Goal: Information Seeking & Learning: Compare options

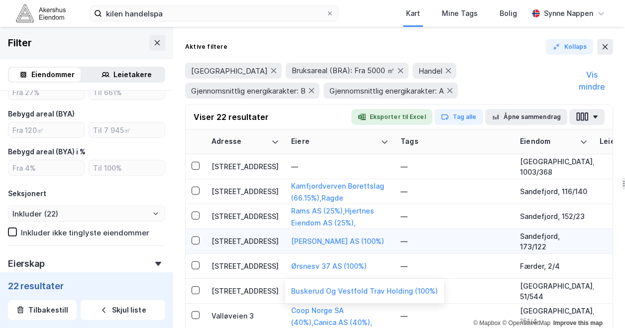
scroll to position [39, 0]
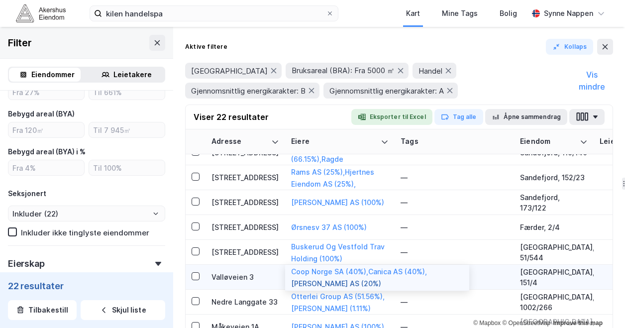
drag, startPoint x: 348, startPoint y: 278, endPoint x: 325, endPoint y: 279, distance: 22.9
click at [0, 0] on button "[PERSON_NAME] AS (20%)" at bounding box center [0, 0] width 0 height 0
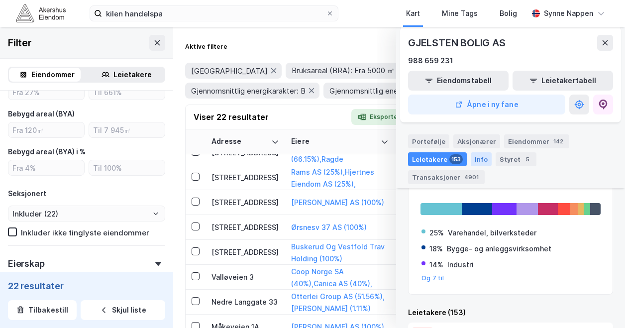
scroll to position [133, 0]
click at [526, 141] on div "Eiendommer 142" at bounding box center [536, 141] width 65 height 14
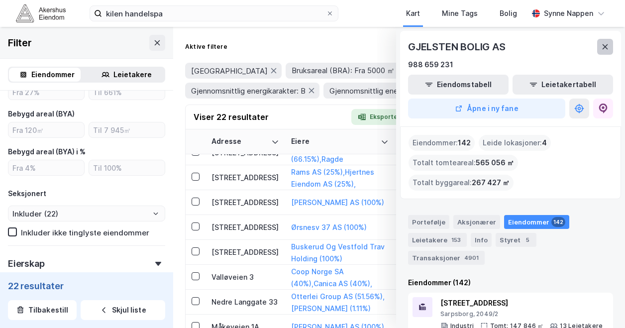
click at [603, 46] on icon at bounding box center [605, 47] width 8 height 8
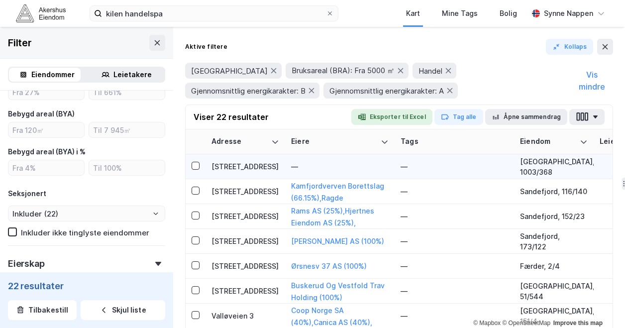
drag, startPoint x: 281, startPoint y: 165, endPoint x: 259, endPoint y: 164, distance: 22.9
click at [259, 164] on div "[STREET_ADDRESS]" at bounding box center [245, 166] width 68 height 10
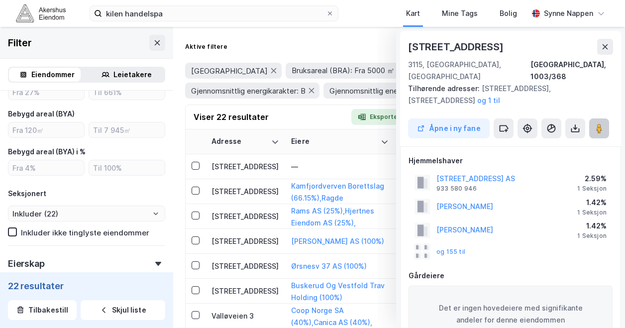
click at [602, 123] on icon at bounding box center [599, 128] width 10 height 10
click at [240, 192] on div "[STREET_ADDRESS]" at bounding box center [245, 191] width 68 height 10
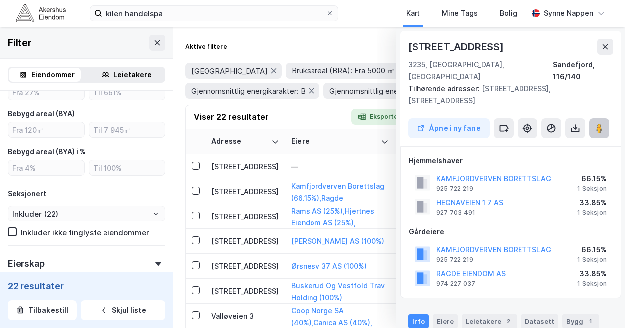
click at [597, 123] on image at bounding box center [599, 128] width 6 height 10
click at [246, 213] on div "[STREET_ADDRESS]" at bounding box center [245, 216] width 68 height 10
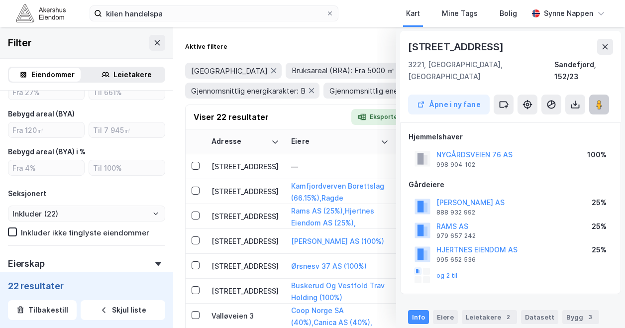
click at [595, 99] on icon at bounding box center [599, 104] width 10 height 10
click at [251, 241] on div "[STREET_ADDRESS]" at bounding box center [245, 241] width 68 height 10
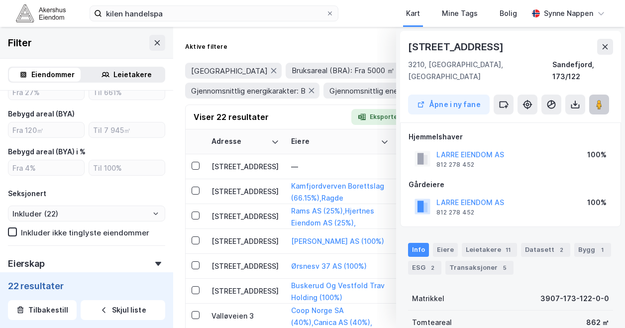
click at [605, 98] on button at bounding box center [599, 104] width 20 height 20
click at [241, 243] on div "[STREET_ADDRESS]" at bounding box center [245, 241] width 68 height 10
click at [244, 266] on div "[STREET_ADDRESS]" at bounding box center [245, 266] width 68 height 10
click at [601, 94] on button at bounding box center [599, 104] width 20 height 20
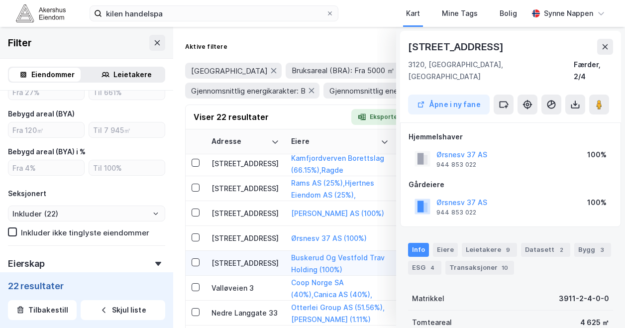
scroll to position [28, 0]
drag, startPoint x: 240, startPoint y: 267, endPoint x: 223, endPoint y: 264, distance: 17.2
click at [223, 264] on div "[STREET_ADDRESS]" at bounding box center [245, 262] width 68 height 10
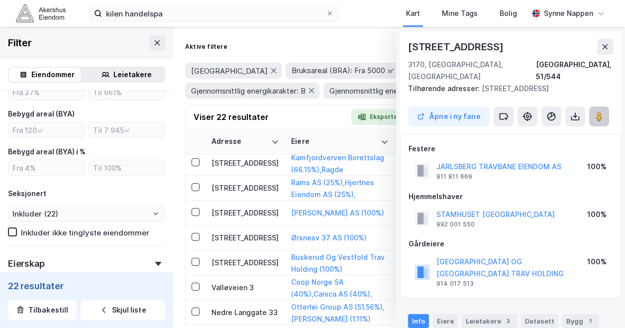
click at [602, 111] on image at bounding box center [599, 116] width 6 height 10
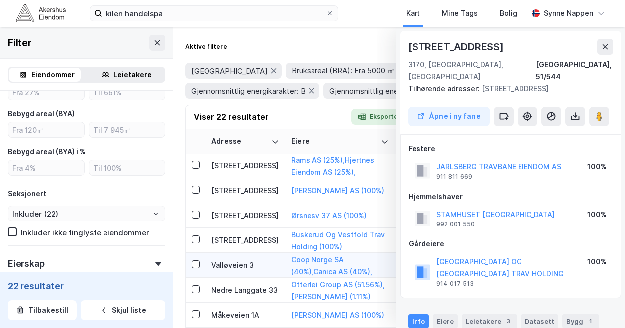
drag, startPoint x: 240, startPoint y: 258, endPoint x: 225, endPoint y: 264, distance: 16.1
click at [225, 264] on div "Valløveien 3" at bounding box center [245, 265] width 68 height 10
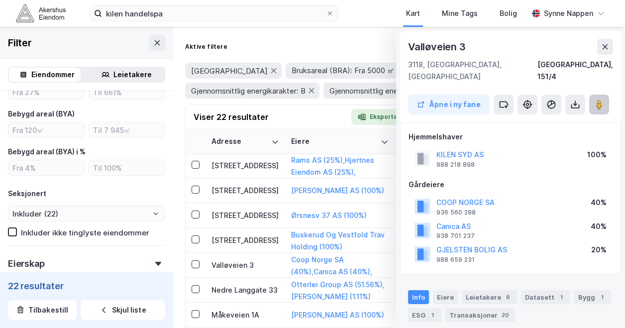
click at [602, 99] on icon at bounding box center [599, 104] width 10 height 10
click at [249, 297] on td "Nedre Langgate 33" at bounding box center [245, 289] width 80 height 25
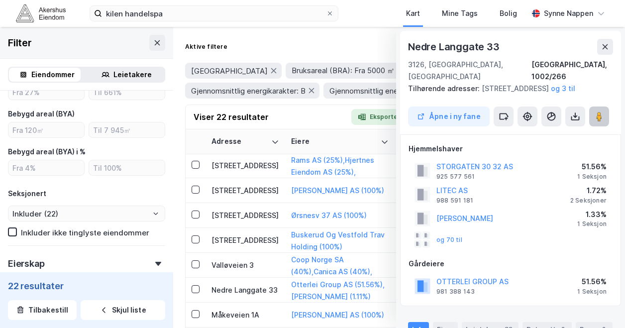
click at [594, 115] on button at bounding box center [599, 116] width 20 height 20
click at [594, 114] on icon at bounding box center [599, 116] width 10 height 10
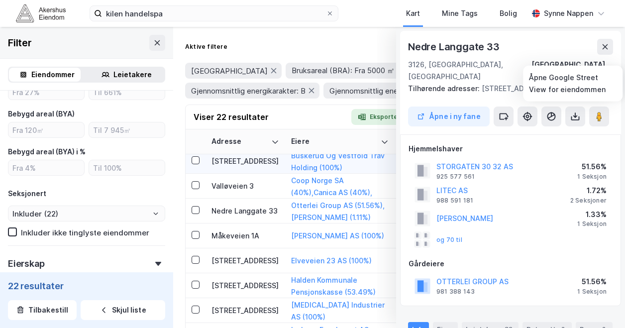
scroll to position [130, 0]
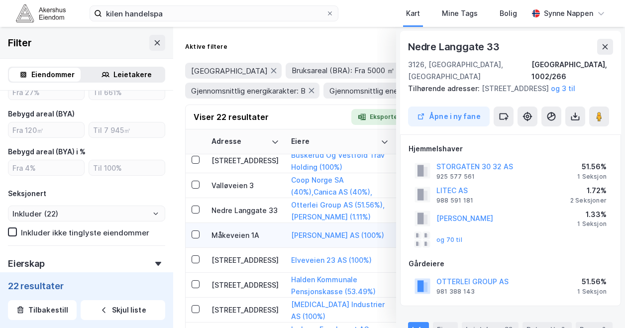
click at [247, 241] on td "Måkeveien 1A" at bounding box center [245, 235] width 80 height 25
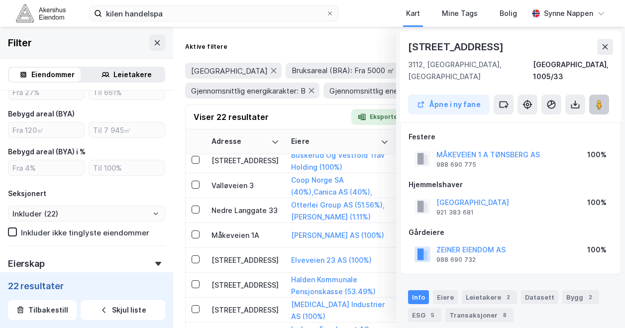
click at [601, 99] on image at bounding box center [599, 104] width 6 height 10
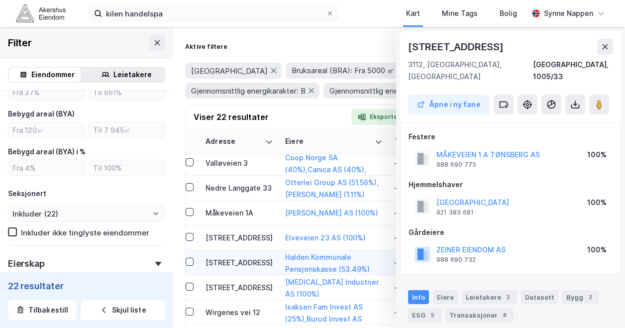
scroll to position [156, 0]
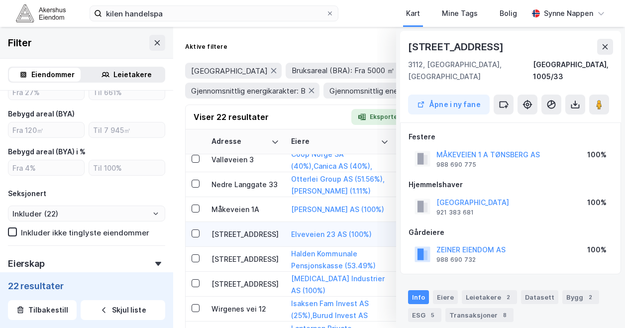
drag, startPoint x: 241, startPoint y: 239, endPoint x: 229, endPoint y: 233, distance: 13.6
click at [229, 233] on div "[STREET_ADDRESS]" at bounding box center [245, 234] width 68 height 10
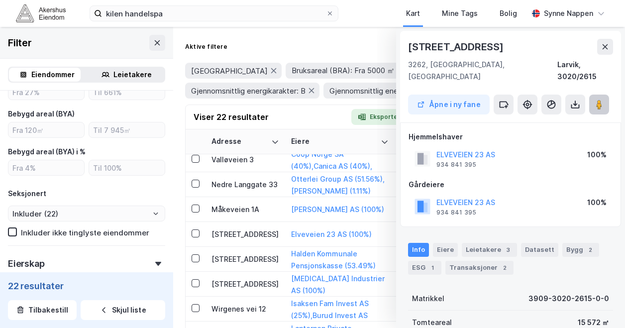
drag, startPoint x: 597, startPoint y: 93, endPoint x: 594, endPoint y: 84, distance: 10.1
click at [594, 94] on button at bounding box center [599, 104] width 20 height 20
drag, startPoint x: 259, startPoint y: 255, endPoint x: 236, endPoint y: 257, distance: 23.0
click at [236, 257] on div "[STREET_ADDRESS]" at bounding box center [245, 259] width 68 height 10
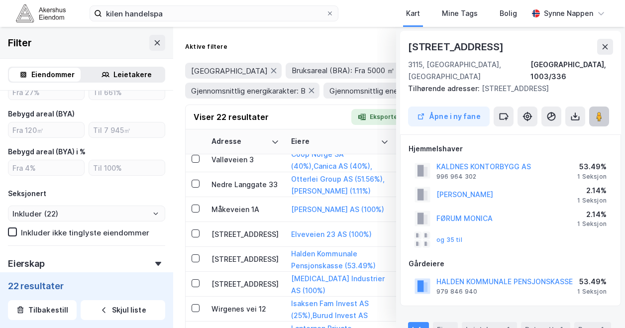
click at [594, 111] on icon at bounding box center [599, 116] width 10 height 10
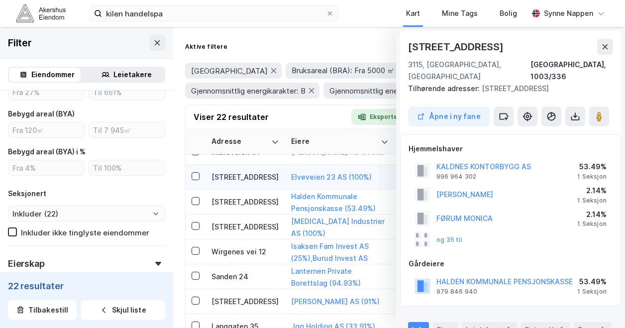
scroll to position [215, 0]
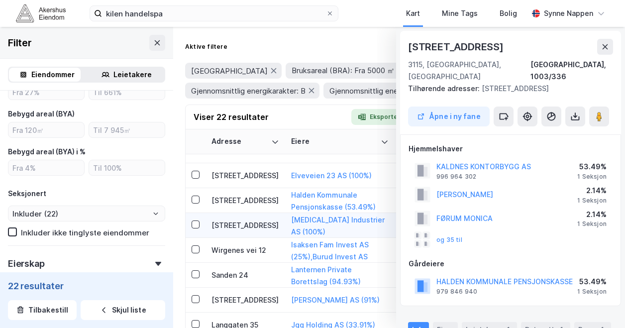
click at [236, 227] on div "[STREET_ADDRESS]" at bounding box center [245, 225] width 68 height 10
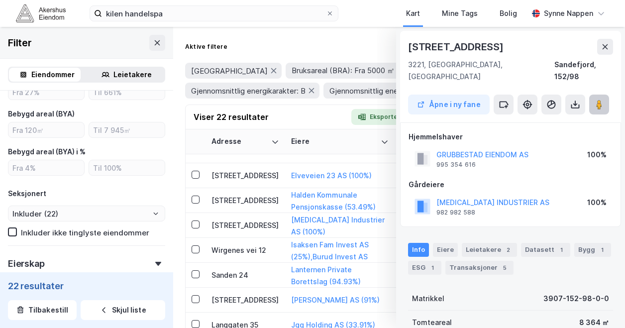
click at [600, 99] on image at bounding box center [599, 104] width 6 height 10
click at [259, 250] on div "Wirgenes vei 12" at bounding box center [245, 250] width 68 height 10
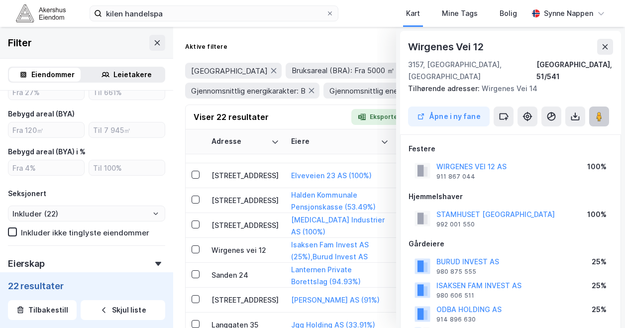
click at [593, 106] on button at bounding box center [599, 116] width 20 height 20
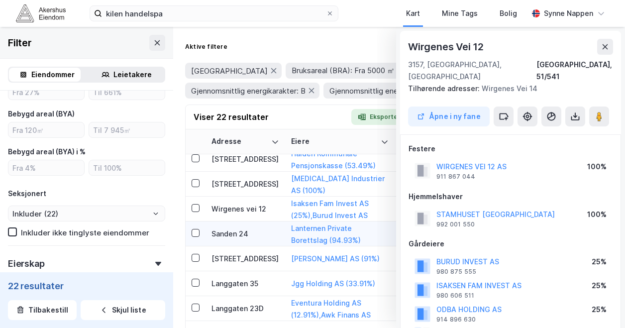
scroll to position [258, 0]
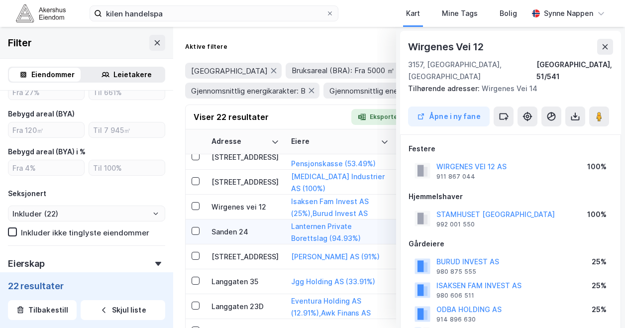
click at [228, 238] on td "Sanden 24" at bounding box center [245, 231] width 80 height 25
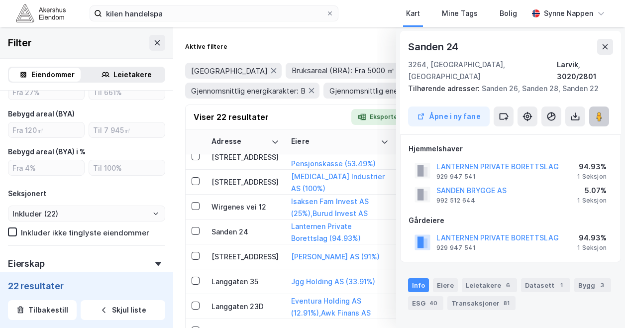
click at [597, 111] on image at bounding box center [599, 116] width 6 height 10
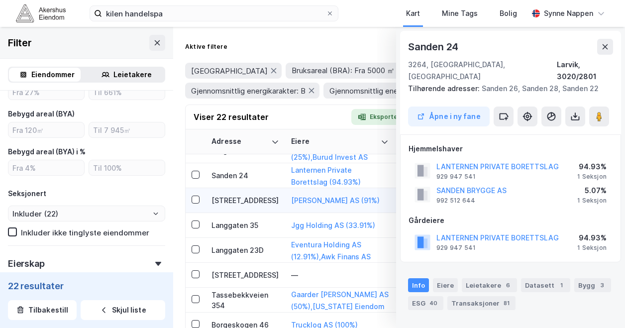
click at [239, 208] on td "[STREET_ADDRESS]" at bounding box center [245, 200] width 80 height 25
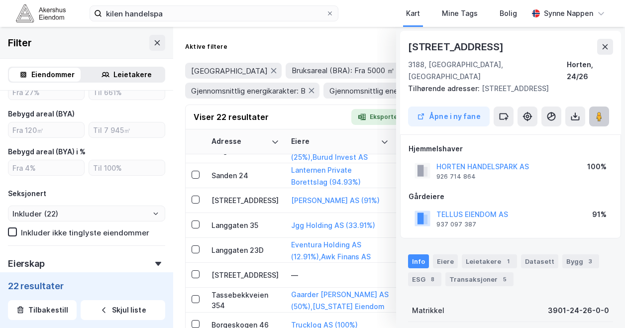
click at [596, 111] on image at bounding box center [599, 116] width 6 height 10
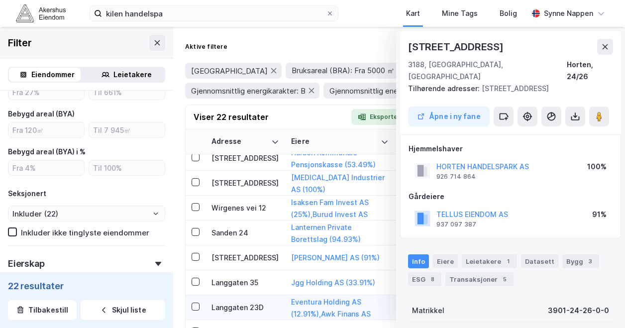
scroll to position [331, 0]
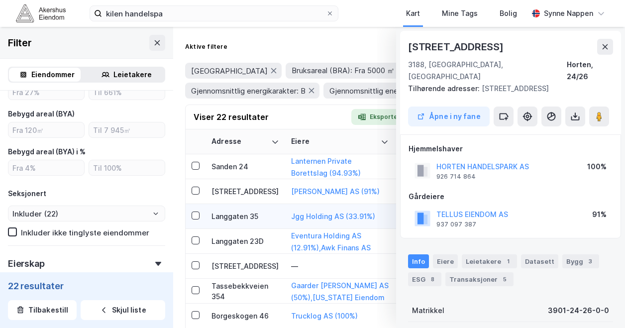
click at [249, 211] on div "Langgaten 35" at bounding box center [245, 216] width 68 height 10
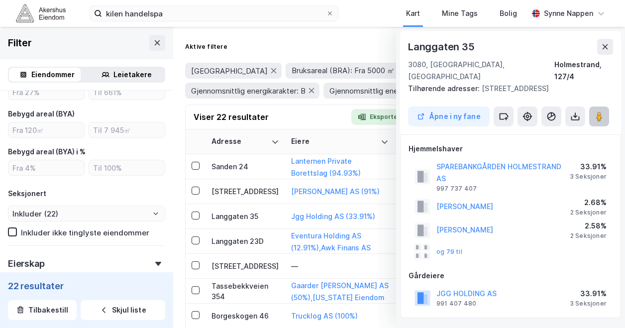
click at [597, 114] on image at bounding box center [599, 116] width 6 height 10
click at [255, 237] on div "Langgaten 23D" at bounding box center [245, 241] width 68 height 10
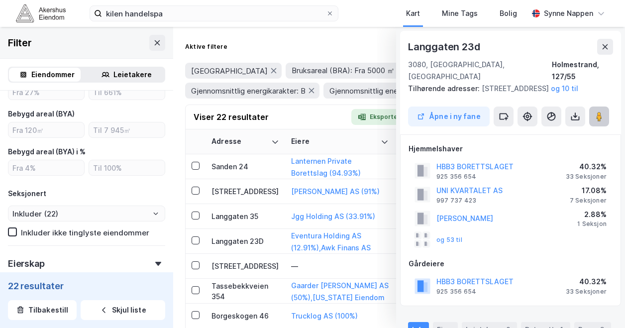
click at [599, 116] on image at bounding box center [599, 116] width 6 height 10
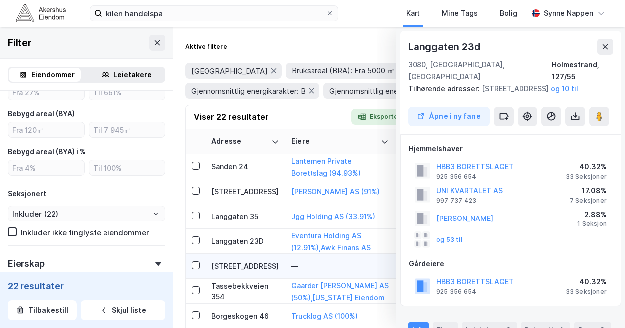
click at [233, 263] on div "[STREET_ADDRESS]" at bounding box center [245, 266] width 68 height 10
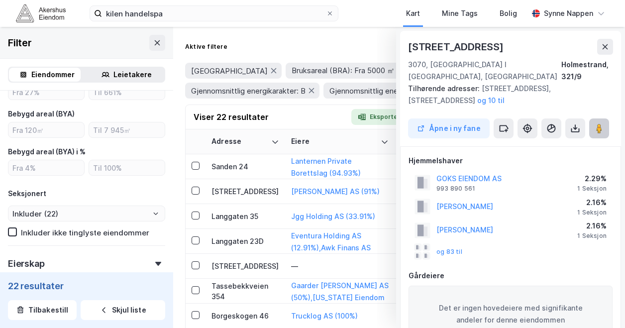
click at [596, 123] on image at bounding box center [599, 128] width 6 height 10
click at [235, 287] on div "Tassebekkveien 354" at bounding box center [245, 290] width 68 height 21
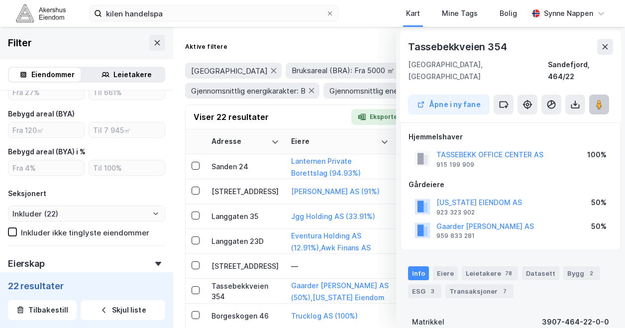
click at [596, 99] on image at bounding box center [599, 104] width 6 height 10
click at [268, 310] on div "Borgeskogen 46" at bounding box center [245, 315] width 68 height 10
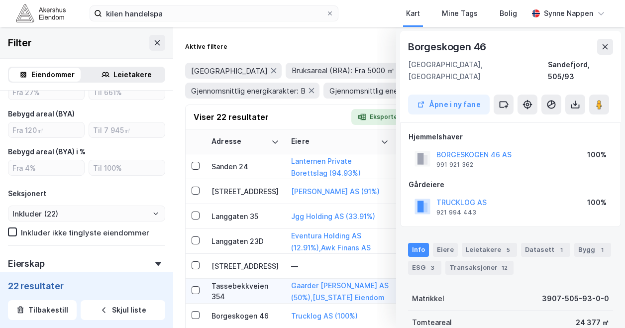
click at [265, 286] on div "Tassebekkveien 354" at bounding box center [245, 290] width 68 height 21
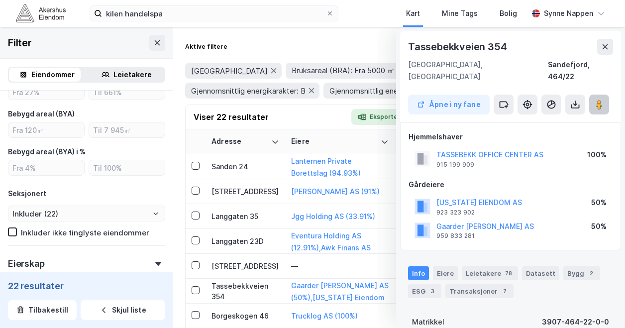
click at [597, 99] on image at bounding box center [599, 104] width 6 height 10
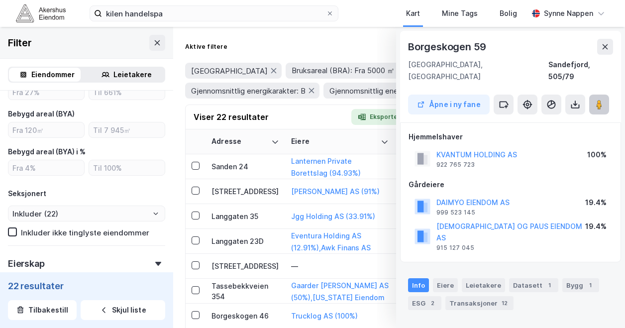
click at [599, 99] on image at bounding box center [599, 104] width 6 height 10
click at [255, 310] on div "Borgeskogen 46" at bounding box center [245, 315] width 68 height 10
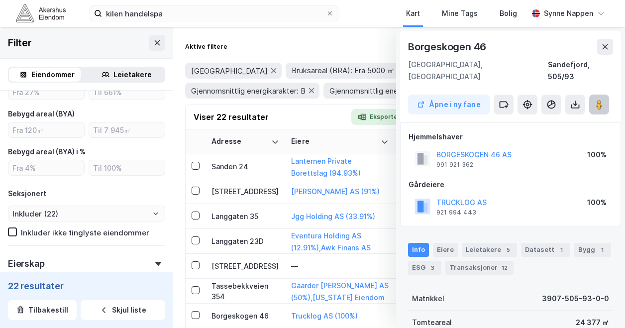
click at [594, 99] on icon at bounding box center [599, 104] width 10 height 10
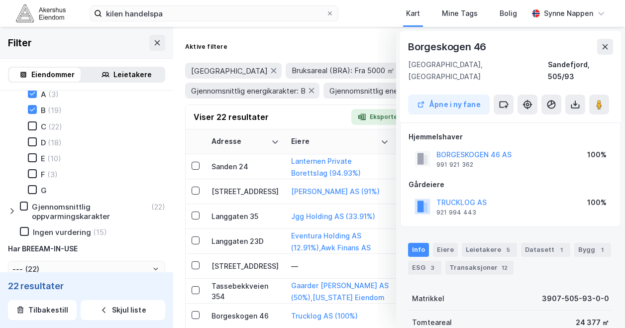
scroll to position [1173, 0]
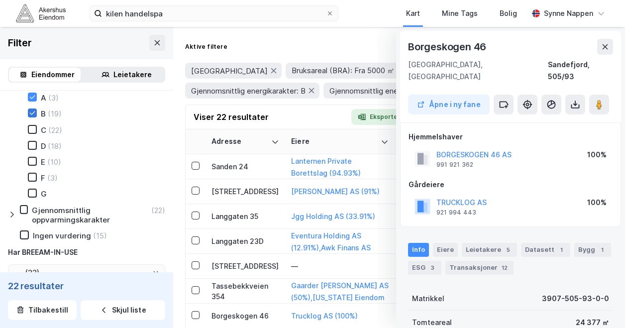
click at [31, 116] on icon at bounding box center [32, 112] width 7 height 7
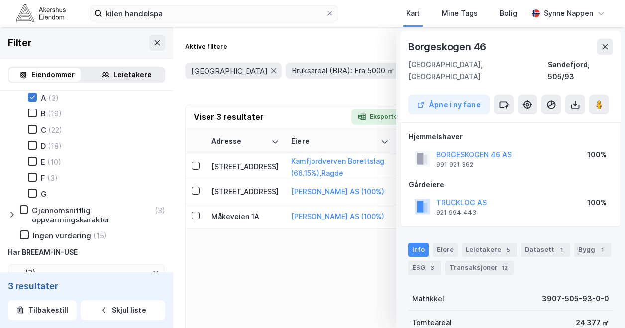
click at [34, 100] on icon at bounding box center [32, 96] width 7 height 7
type input "Inkluder (3)"
type input "--- (3)"
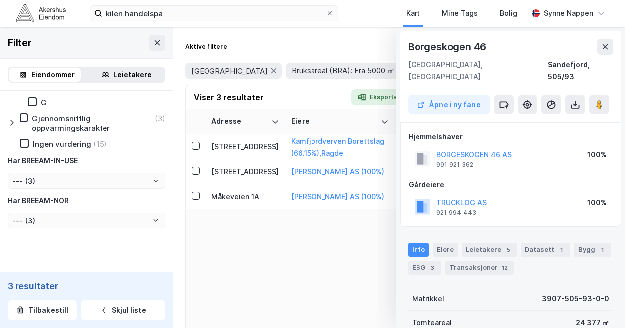
type input "Inkluder (90)"
type input "--- (90)"
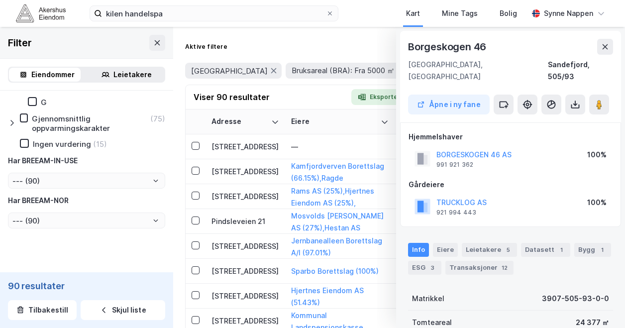
scroll to position [1291, 0]
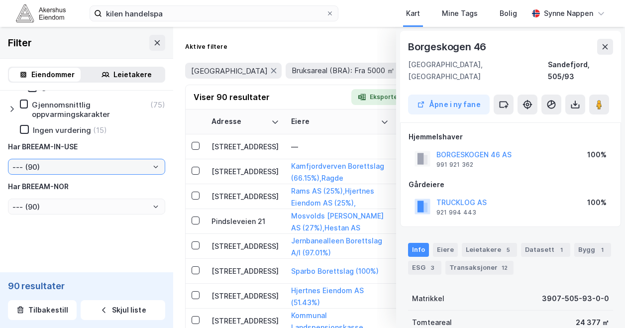
click at [70, 169] on input "--- (90)" at bounding box center [86, 166] width 156 height 15
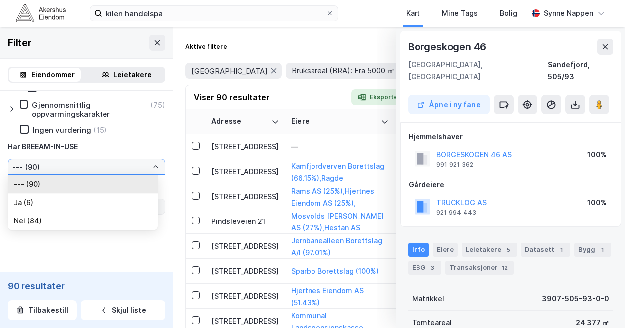
drag, startPoint x: 70, startPoint y: 169, endPoint x: 60, endPoint y: 198, distance: 31.1
click at [60, 198] on li "Ja (6)" at bounding box center [83, 202] width 150 height 18
type input "Ja (6)"
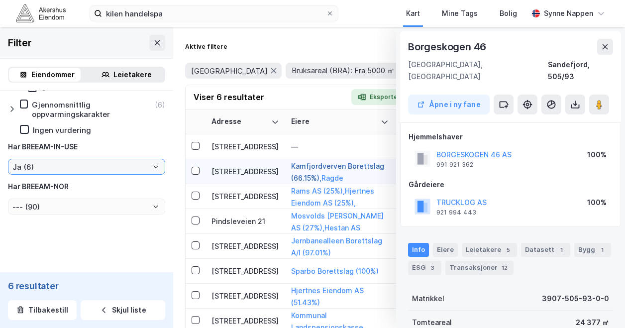
type input "Inkluder (6)"
type input "--- (6)"
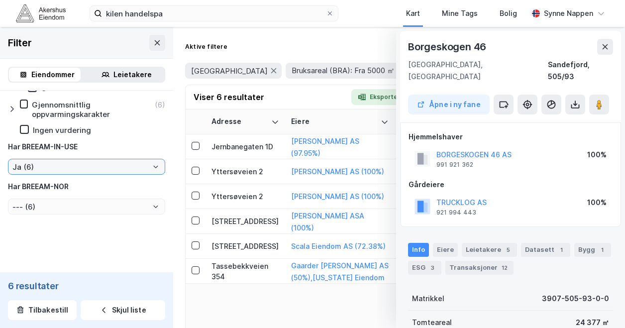
scroll to position [1282, 0]
click at [603, 51] on button at bounding box center [605, 47] width 16 height 16
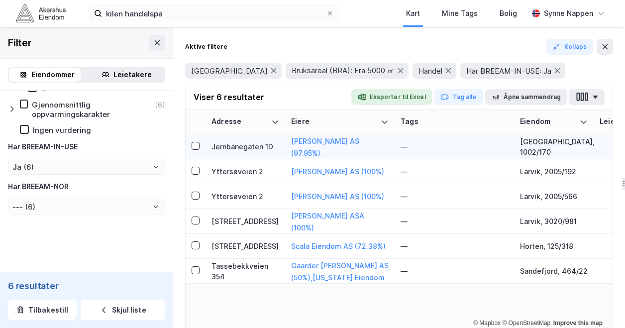
click at [242, 156] on td "Jernbanegaten 1D" at bounding box center [245, 146] width 80 height 25
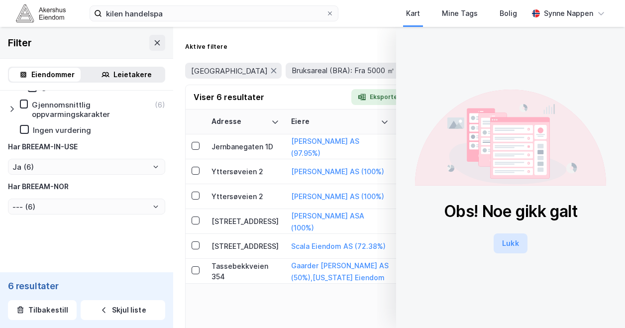
click at [495, 246] on button "Lukk" at bounding box center [509, 243] width 33 height 20
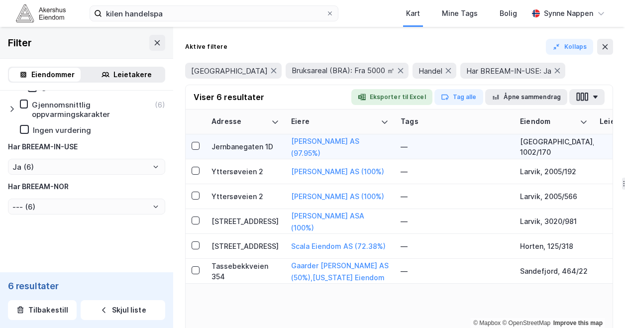
click at [260, 150] on div "Jernbanegaten 1D" at bounding box center [245, 146] width 68 height 10
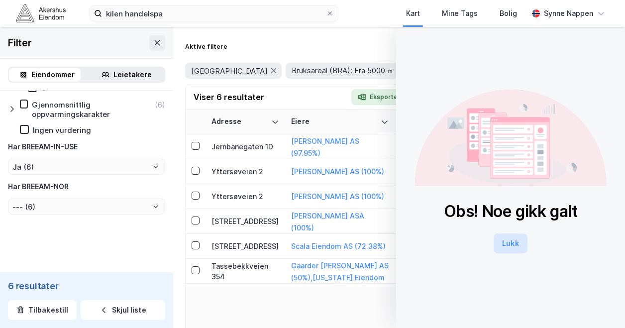
click at [500, 246] on button "Lukk" at bounding box center [509, 243] width 33 height 20
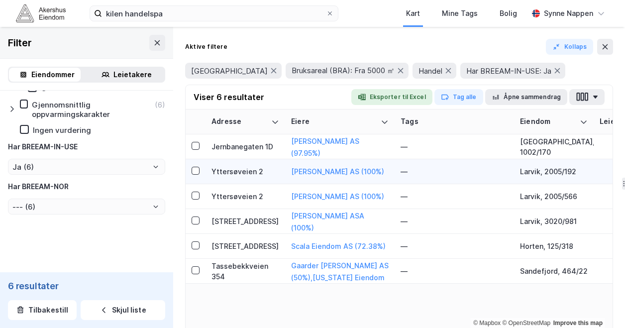
click at [233, 171] on div "Yttersøveien 2" at bounding box center [245, 171] width 68 height 10
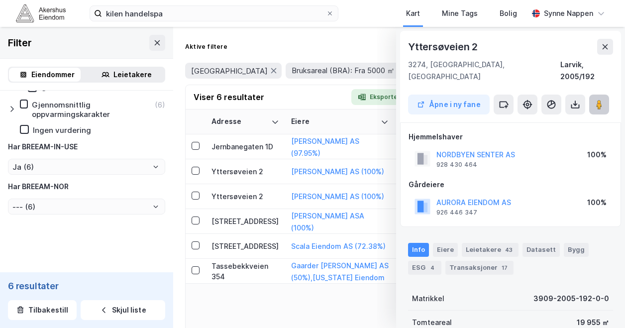
click at [597, 99] on image at bounding box center [599, 104] width 6 height 10
click at [260, 223] on div "[STREET_ADDRESS]" at bounding box center [245, 221] width 68 height 10
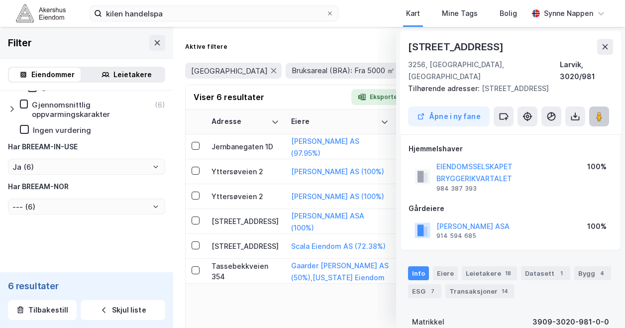
click at [592, 108] on button at bounding box center [599, 116] width 20 height 20
click at [249, 221] on div "[STREET_ADDRESS]" at bounding box center [245, 221] width 68 height 10
click at [254, 245] on div "[STREET_ADDRESS]" at bounding box center [245, 246] width 68 height 10
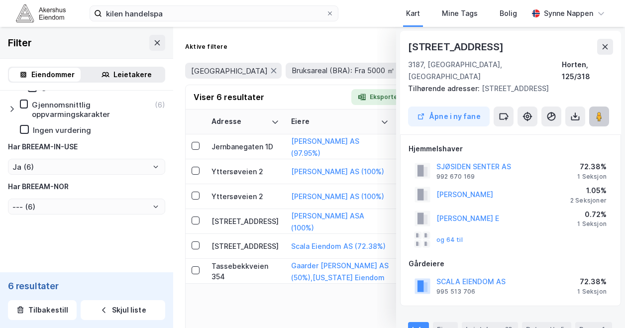
click at [599, 111] on image at bounding box center [599, 116] width 6 height 10
click at [245, 193] on div "Yttersøveien 2" at bounding box center [245, 196] width 68 height 10
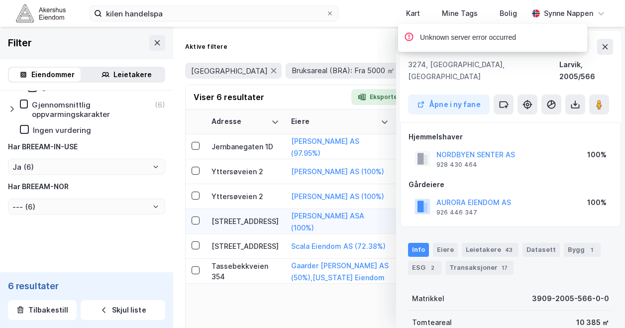
click at [260, 217] on div "[STREET_ADDRESS]" at bounding box center [245, 221] width 68 height 10
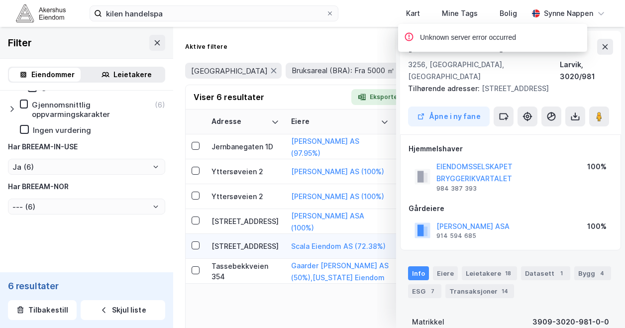
click at [260, 251] on div "[STREET_ADDRESS]" at bounding box center [245, 246] width 68 height 10
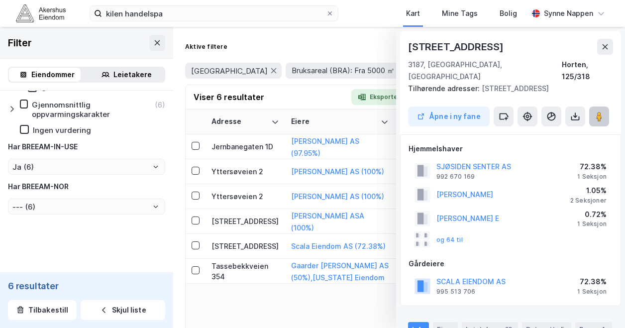
click at [598, 111] on image at bounding box center [599, 116] width 6 height 10
click at [237, 271] on div "Tassebekkveien 354" at bounding box center [245, 271] width 68 height 21
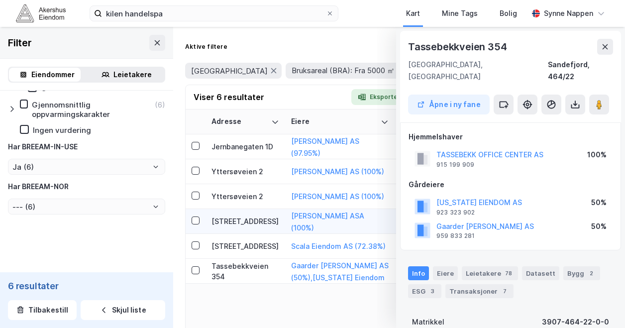
click at [251, 224] on div "[STREET_ADDRESS]" at bounding box center [245, 221] width 68 height 10
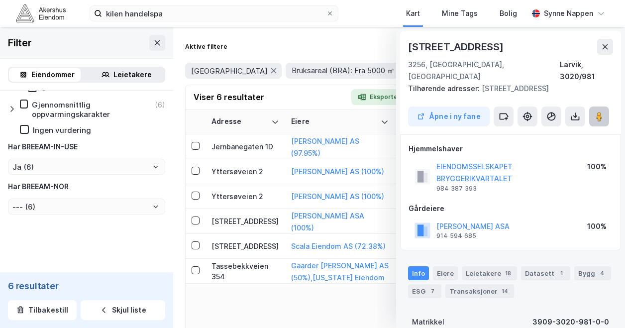
click at [602, 111] on icon at bounding box center [599, 116] width 10 height 10
click at [256, 263] on div "Tassebekkveien 354" at bounding box center [245, 271] width 68 height 21
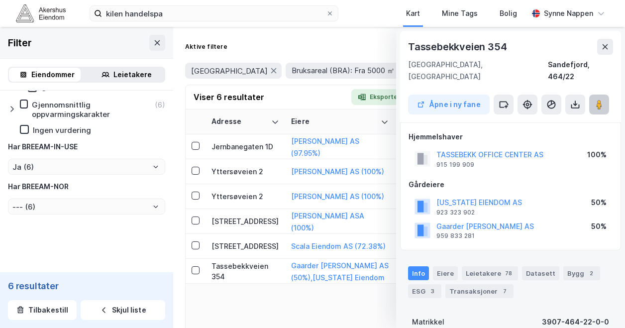
click at [602, 99] on image at bounding box center [599, 104] width 6 height 10
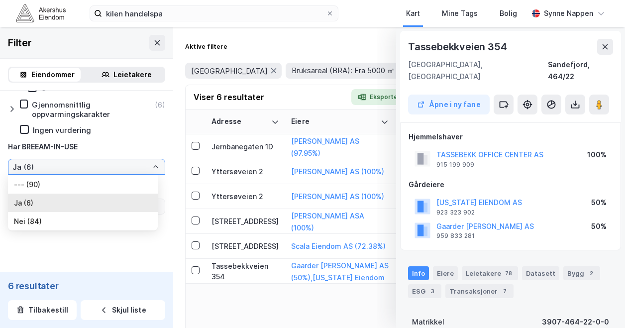
click at [94, 169] on input "Ja (6)" at bounding box center [86, 166] width 156 height 15
drag, startPoint x: 94, startPoint y: 169, endPoint x: 74, endPoint y: 191, distance: 31.0
click at [74, 191] on li "--- (90)" at bounding box center [83, 184] width 150 height 18
type input "--- (90)"
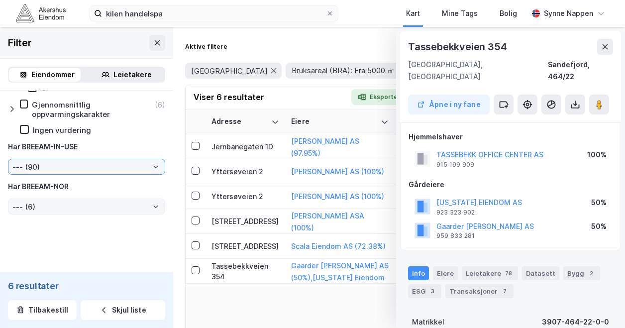
type input "Inkluder (90)"
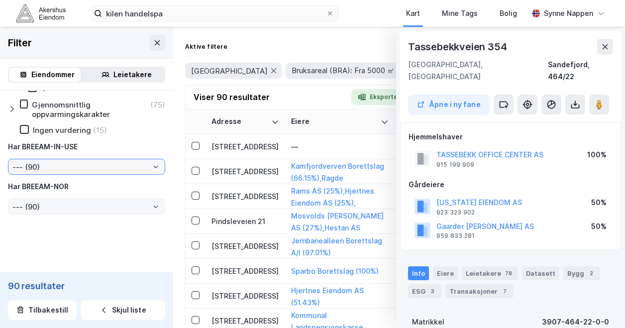
scroll to position [1291, 0]
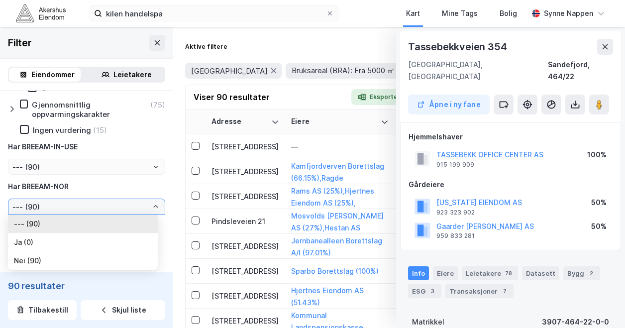
click at [93, 201] on input "--- (90)" at bounding box center [86, 206] width 156 height 15
drag, startPoint x: 93, startPoint y: 201, endPoint x: 92, endPoint y: 231, distance: 29.9
click at [92, 231] on li "--- (90)" at bounding box center [83, 223] width 150 height 18
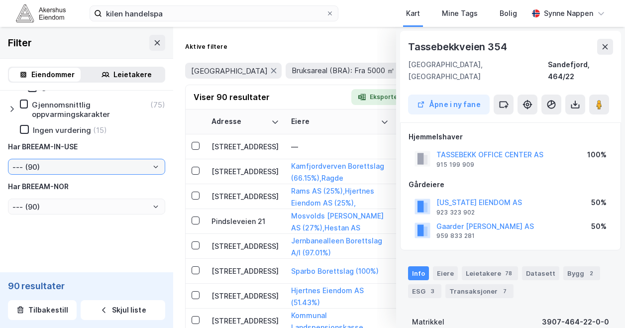
click at [83, 169] on input "--- (90)" at bounding box center [86, 166] width 156 height 15
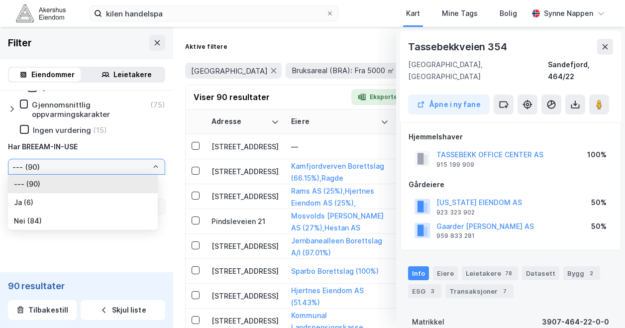
drag, startPoint x: 83, startPoint y: 169, endPoint x: 81, endPoint y: 175, distance: 6.5
click at [81, 175] on li "--- (90)" at bounding box center [83, 184] width 150 height 18
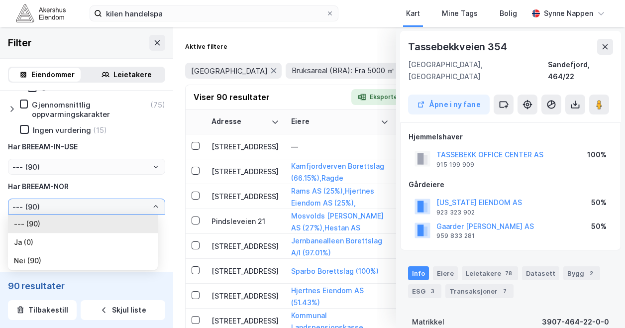
click at [97, 208] on input "--- (90)" at bounding box center [86, 206] width 156 height 15
drag, startPoint x: 97, startPoint y: 208, endPoint x: 159, endPoint y: 192, distance: 63.7
click at [104, 205] on input "--- (90)" at bounding box center [86, 206] width 156 height 15
drag, startPoint x: 104, startPoint y: 205, endPoint x: 65, endPoint y: 249, distance: 58.4
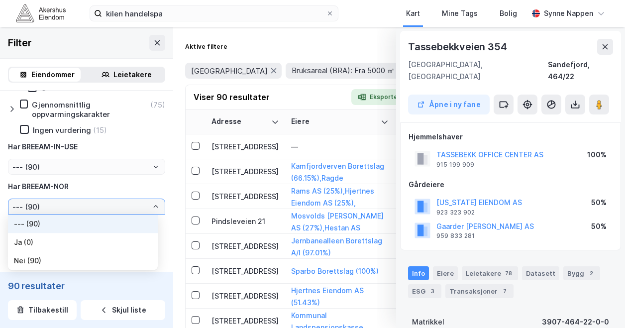
click at [65, 249] on li "Ja (0)" at bounding box center [83, 242] width 150 height 18
type input "Ja (0)"
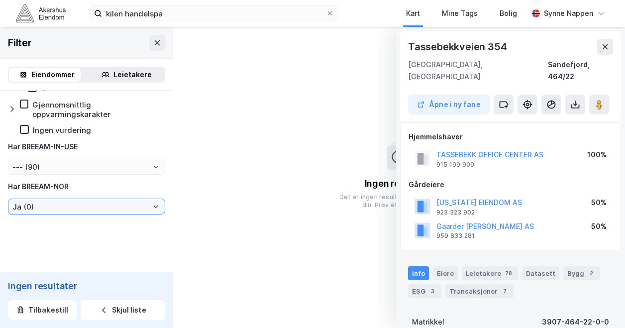
type input "Inkluder (0)"
type input "--- (0)"
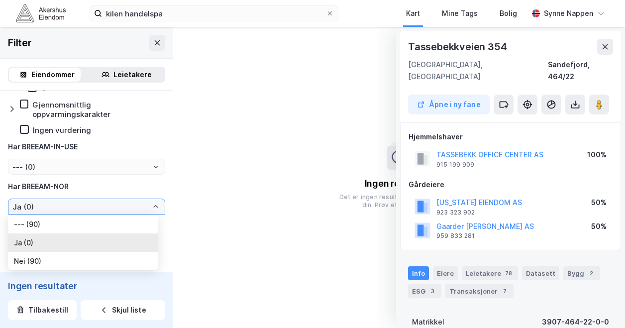
click at [120, 211] on input "Ja (0)" at bounding box center [86, 206] width 156 height 15
click at [106, 261] on li "Nei (90)" at bounding box center [83, 261] width 150 height 18
type input "Nei (90)"
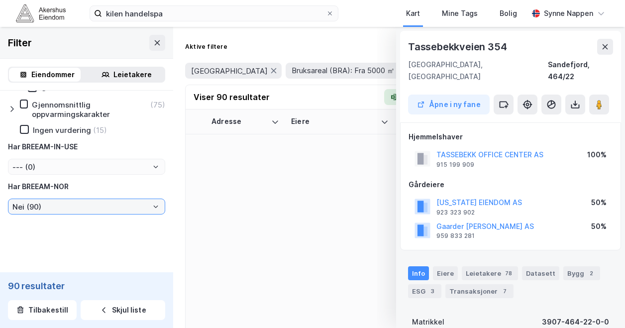
type input "Inkluder (90)"
type input "--- (90)"
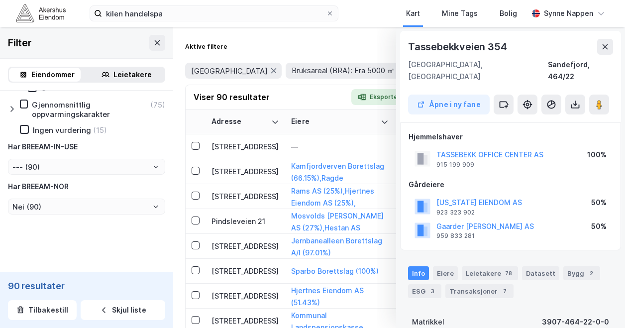
click at [112, 196] on div "[PERSON_NAME] energikarakter (75) A (3) B (19) C (22) D (18) E (10) F (3) G Gje…" at bounding box center [86, 83] width 157 height 261
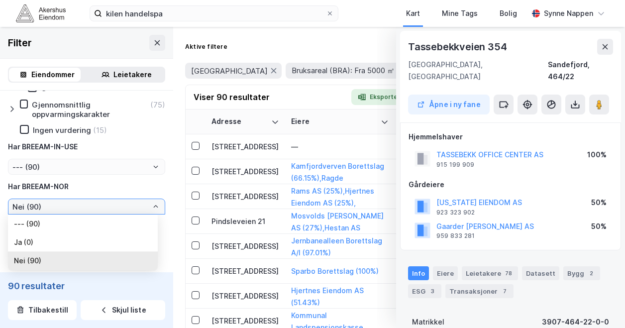
click at [102, 201] on input "Nei (90)" at bounding box center [86, 206] width 156 height 15
drag, startPoint x: 102, startPoint y: 201, endPoint x: 92, endPoint y: 218, distance: 19.6
click at [92, 218] on li "--- (90)" at bounding box center [83, 223] width 150 height 18
type input "--- (90)"
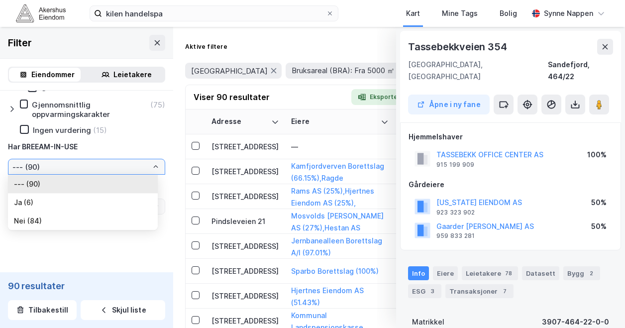
click at [69, 169] on input "--- (90)" at bounding box center [86, 166] width 156 height 15
drag, startPoint x: 69, startPoint y: 169, endPoint x: 66, endPoint y: 203, distance: 35.0
click at [66, 203] on li "Ja (6)" at bounding box center [83, 202] width 150 height 18
type input "Ja (6)"
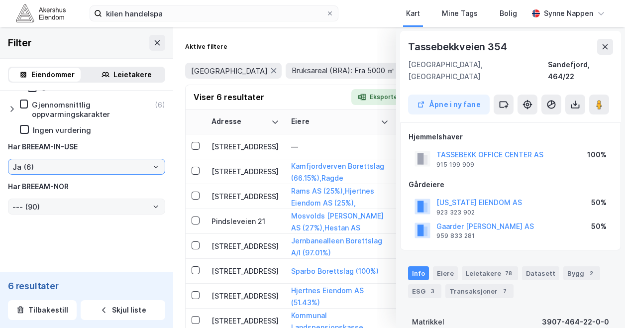
type input "Inkluder (6)"
type input "--- (6)"
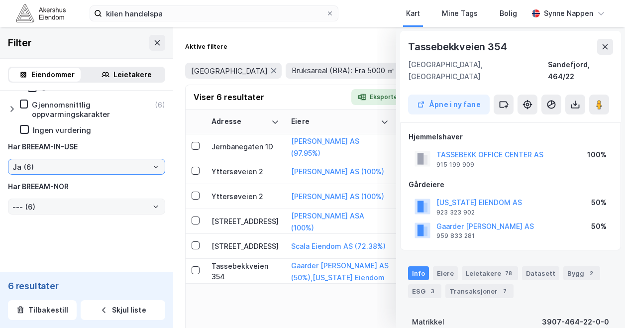
scroll to position [1282, 0]
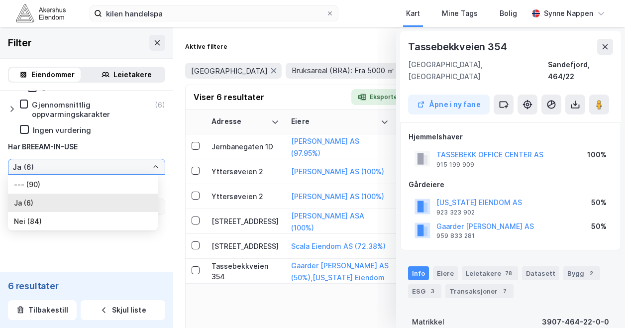
click at [92, 172] on input "Ja (6)" at bounding box center [86, 166] width 156 height 15
click at [84, 186] on li "--- (90)" at bounding box center [83, 184] width 150 height 18
type input "--- (90)"
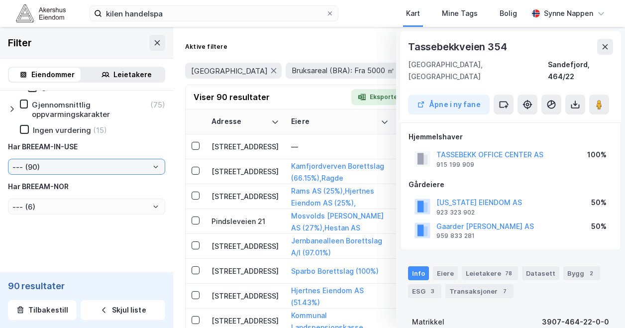
type input "Inkluder (90)"
type input "--- (90)"
click at [94, 190] on div "Har BREEAM-NOR" at bounding box center [86, 187] width 157 height 12
click at [96, 195] on div "[PERSON_NAME] energikarakter (75) A (3) B (19) C (22) D (18) E (10) F (3) G Gje…" at bounding box center [86, 83] width 157 height 261
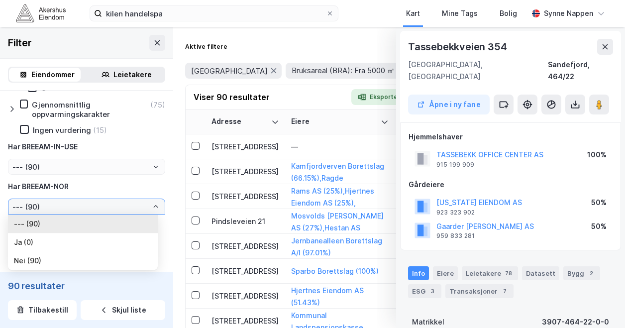
click at [102, 202] on input "--- (90)" at bounding box center [86, 206] width 156 height 15
drag, startPoint x: 102, startPoint y: 202, endPoint x: 138, endPoint y: 202, distance: 35.3
click at [138, 202] on input "--- (90)" at bounding box center [86, 206] width 156 height 15
